Goal: Task Accomplishment & Management: Manage account settings

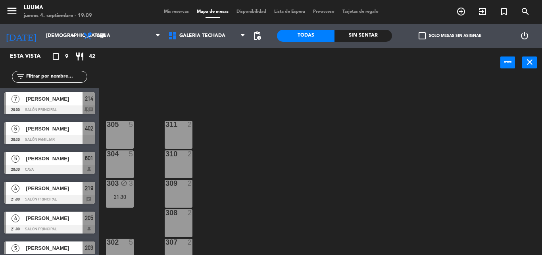
scroll to position [68, 0]
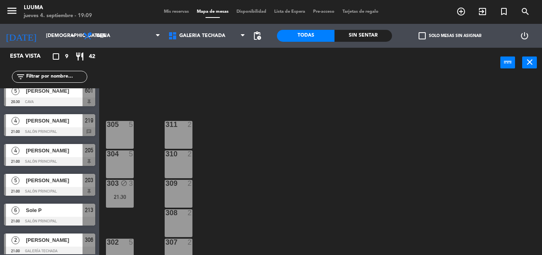
click at [162, 11] on span "Mis reservas" at bounding box center [176, 12] width 33 height 4
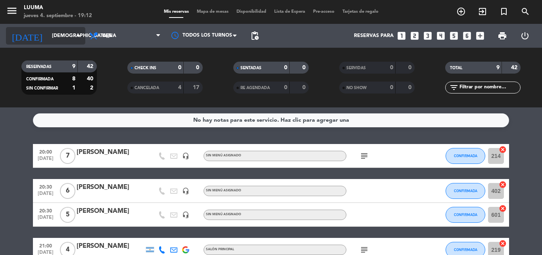
click at [69, 31] on input "[DEMOGRAPHIC_DATA][DATE]" at bounding box center [81, 36] width 67 height 14
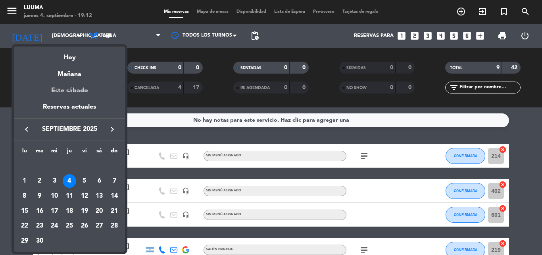
click at [68, 87] on div "Este sábado" at bounding box center [69, 90] width 111 height 22
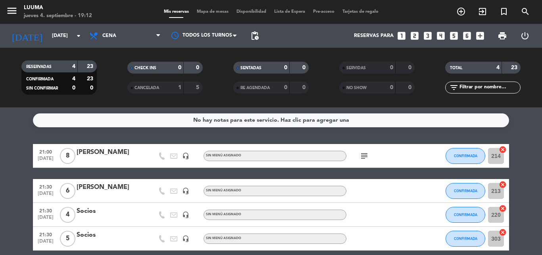
click at [70, 156] on span "8" at bounding box center [67, 156] width 15 height 16
click at [88, 151] on div "[PERSON_NAME]" at bounding box center [111, 152] width 68 height 10
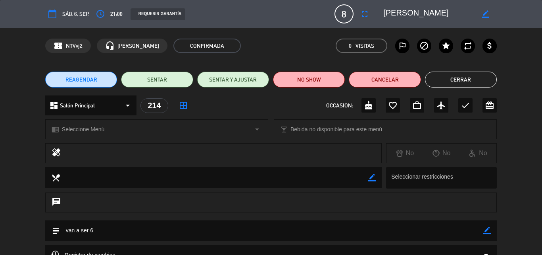
click at [470, 73] on button "Cerrar" at bounding box center [461, 79] width 72 height 16
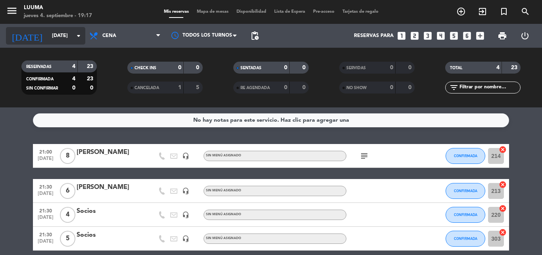
click at [54, 41] on input "[DATE]" at bounding box center [81, 36] width 67 height 14
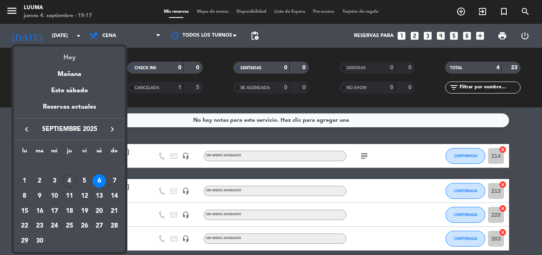
click at [69, 58] on div "Hoy" at bounding box center [69, 54] width 111 height 16
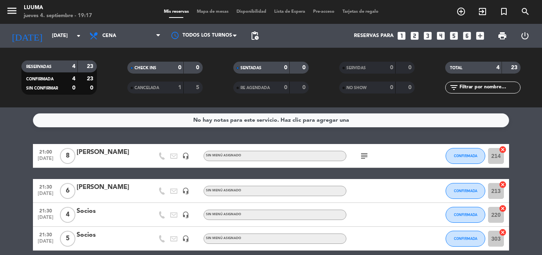
type input "[DEMOGRAPHIC_DATA][DATE]"
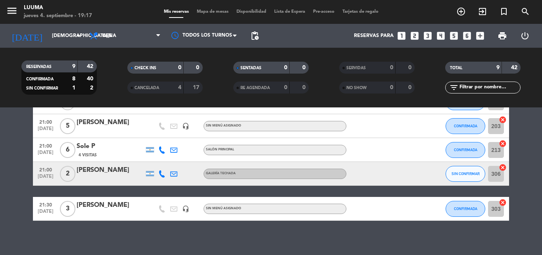
scroll to position [177, 0]
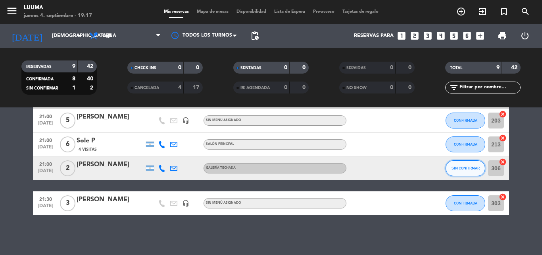
click at [450, 166] on button "SIN CONFIRMAR" at bounding box center [466, 168] width 40 height 16
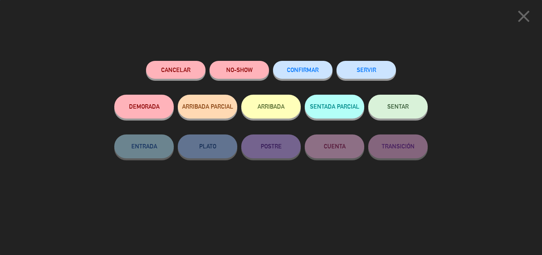
click at [299, 71] on span "CONFIRMAR" at bounding box center [303, 69] width 32 height 7
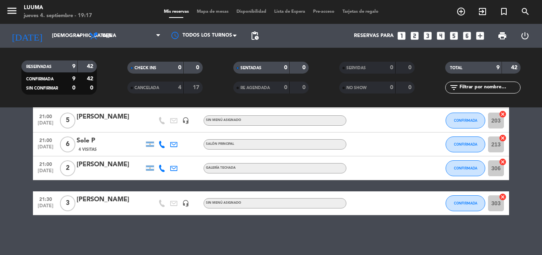
click at [116, 168] on div "[PERSON_NAME]" at bounding box center [111, 164] width 68 height 10
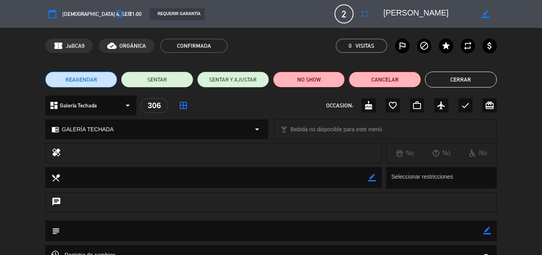
click at [451, 89] on div "REAGENDAR SENTAR SENTAR Y AJUSTAR NO SHOW Cancelar Cerrar" at bounding box center [271, 80] width 542 height 32
click at [451, 82] on button "Cerrar" at bounding box center [461, 79] width 72 height 16
